Goal: Task Accomplishment & Management: Manage account settings

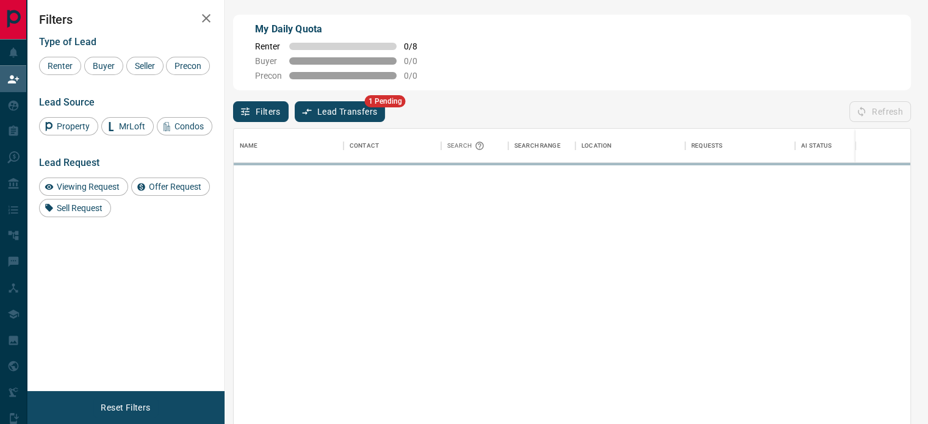
scroll to position [310, 667]
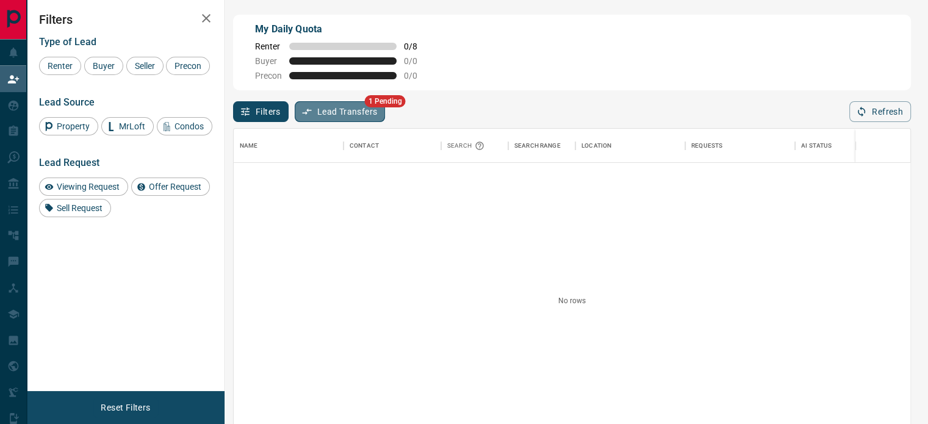
click at [341, 112] on button "Lead Transfers" at bounding box center [340, 111] width 91 height 21
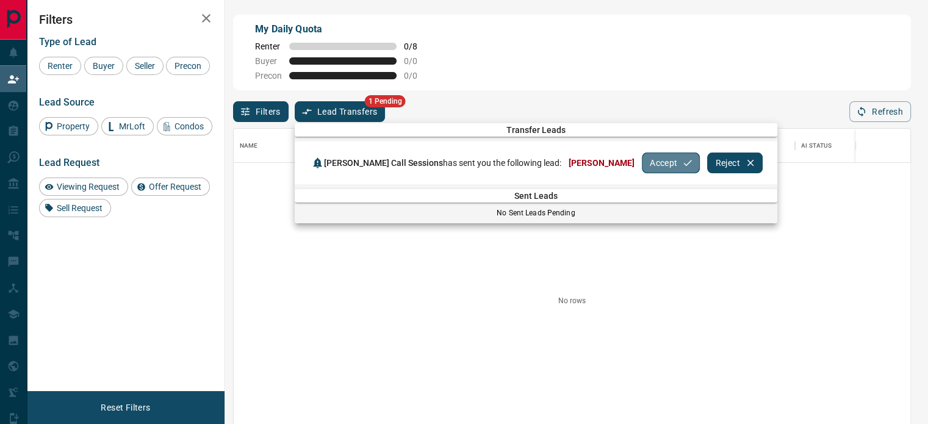
click at [652, 163] on button "Accept" at bounding box center [671, 163] width 58 height 21
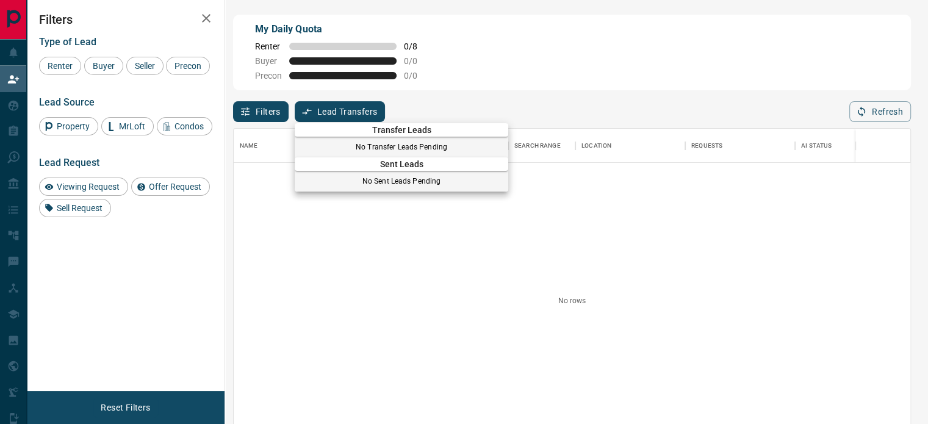
click at [425, 297] on div at bounding box center [464, 212] width 928 height 424
